Goal: Find specific page/section: Find specific page/section

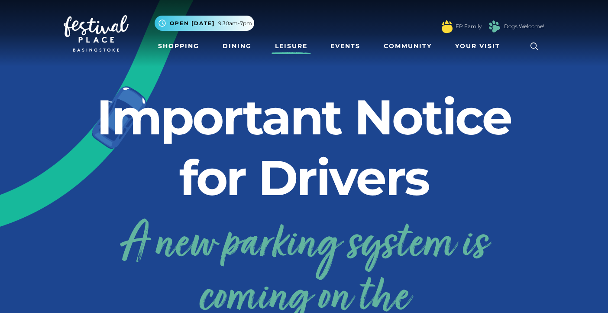
click at [296, 45] on link "Leisure" at bounding box center [290, 46] width 39 height 16
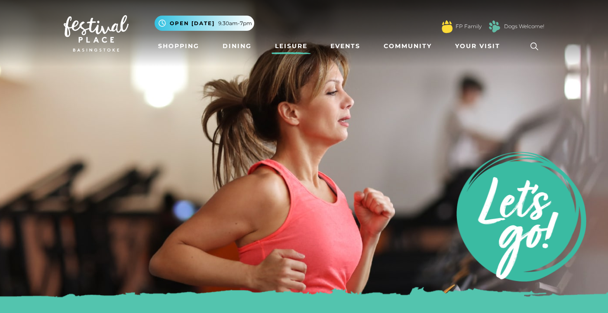
click at [535, 44] on icon at bounding box center [534, 46] width 8 height 8
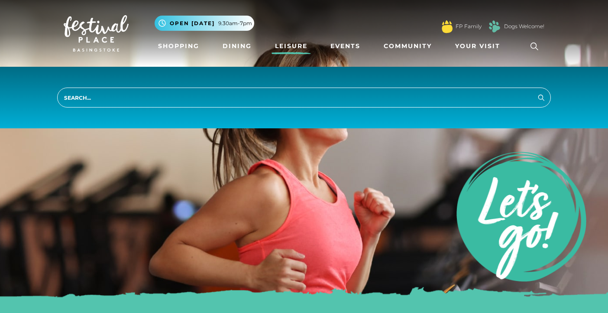
click at [219, 99] on input "search" at bounding box center [303, 97] width 493 height 20
type input "hairdresser"
click at [536, 92] on button "Search" at bounding box center [541, 97] width 10 height 11
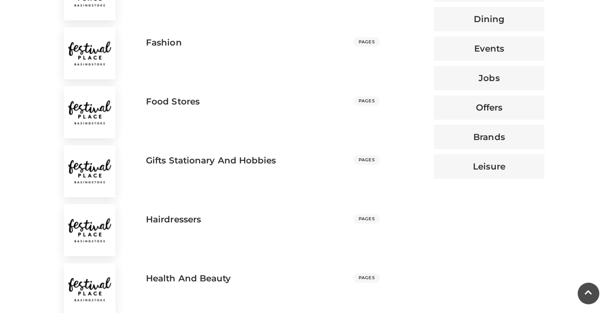
scroll to position [414, 0]
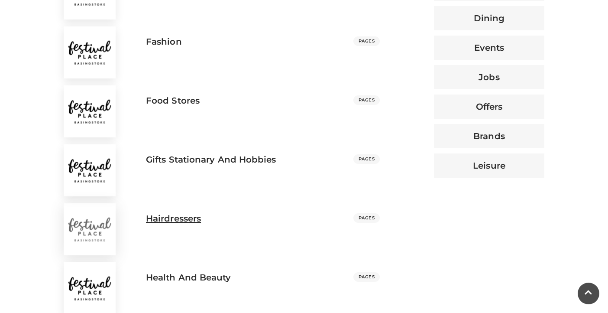
click at [181, 219] on h3 "Hairdressers" at bounding box center [173, 218] width 55 height 10
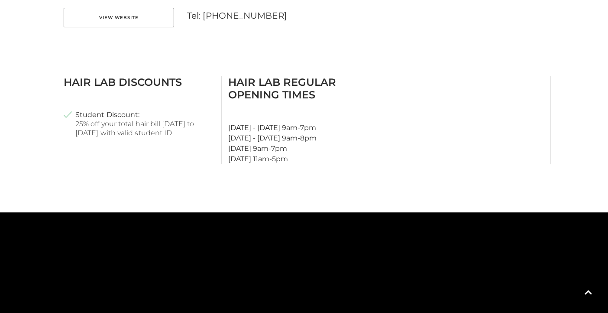
scroll to position [455, 0]
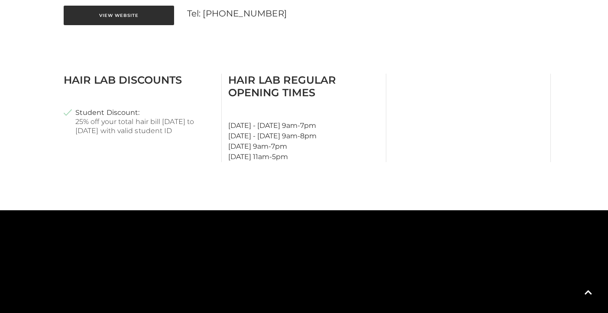
click at [146, 19] on link "View Website" at bounding box center [119, 15] width 110 height 19
